Goal: Information Seeking & Learning: Learn about a topic

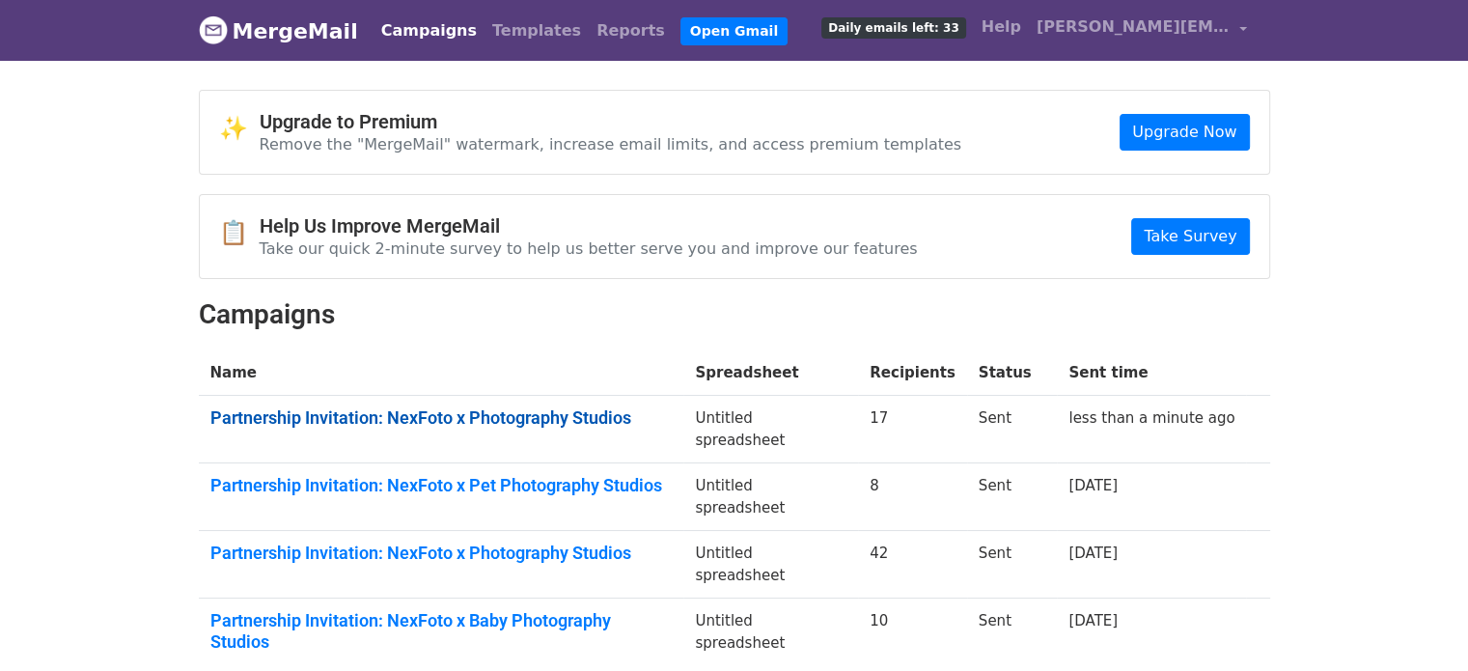
click at [604, 412] on link "Partnership Invitation: NexFoto x Photography Studios" at bounding box center [441, 417] width 462 height 21
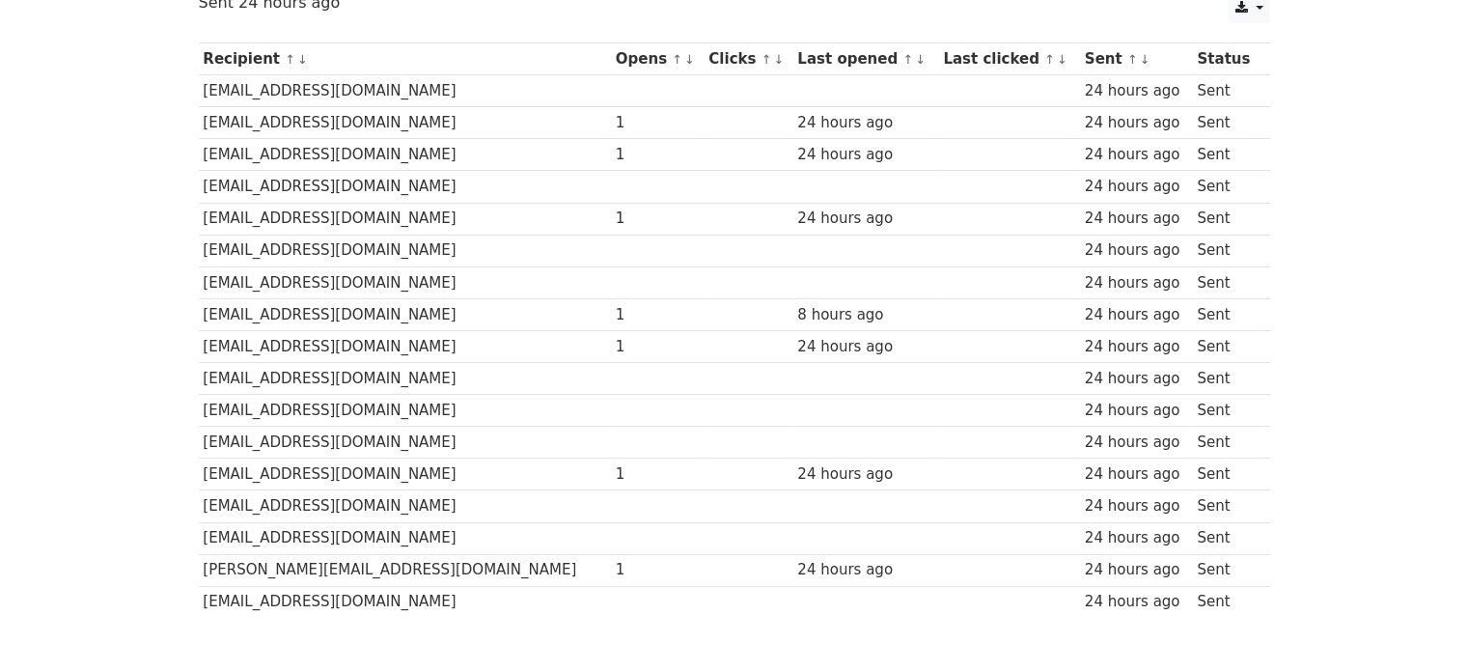
scroll to position [255, 0]
